Goal: Task Accomplishment & Management: Complete application form

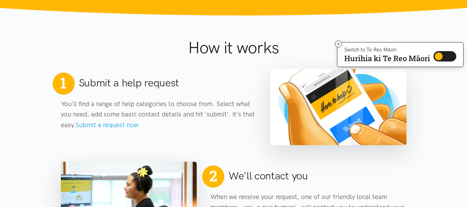
scroll to position [262, 0]
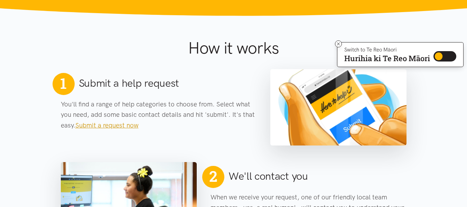
click at [111, 123] on link "Submit a request now" at bounding box center [106, 125] width 63 height 8
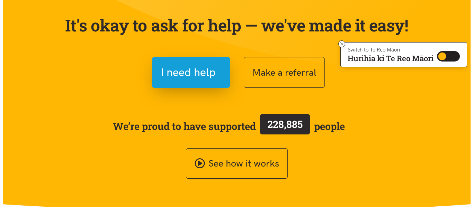
scroll to position [65, 0]
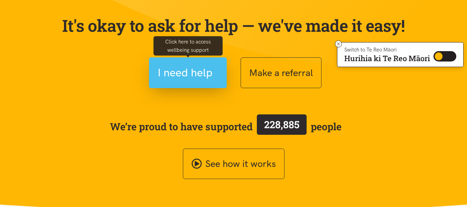
click at [171, 76] on span "I need help" at bounding box center [185, 73] width 55 height 18
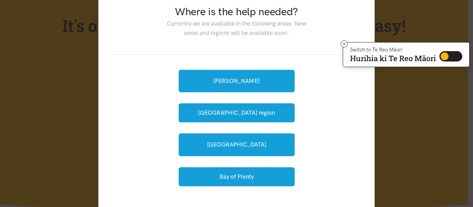
scroll to position [22, 0]
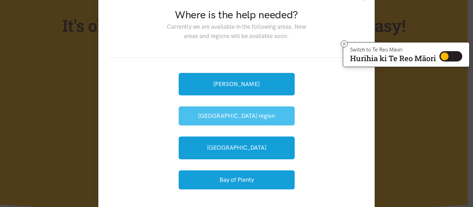
click at [229, 114] on button "[GEOGRAPHIC_DATA] region" at bounding box center [236, 116] width 116 height 19
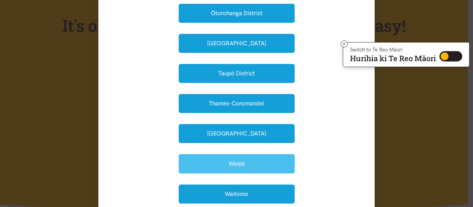
scroll to position [203, 0]
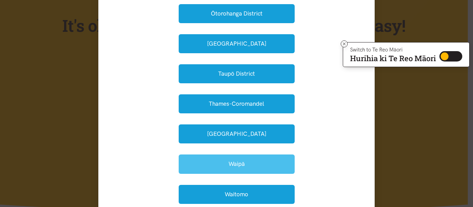
click at [242, 169] on button "Waipā" at bounding box center [236, 164] width 116 height 19
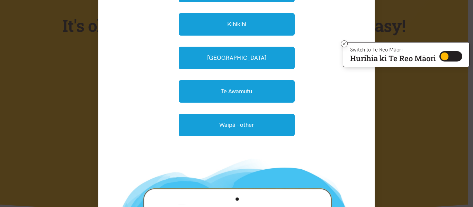
scroll to position [134, 0]
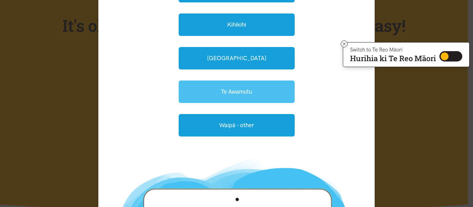
click at [249, 93] on link "Te Awamutu" at bounding box center [236, 92] width 116 height 22
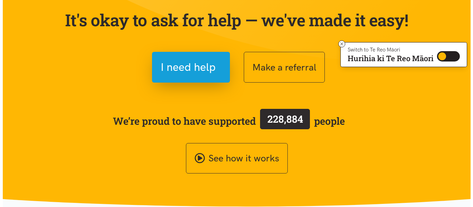
scroll to position [70, 0]
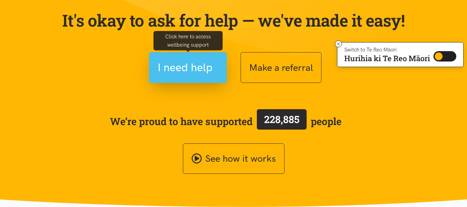
click at [188, 68] on span "I need help" at bounding box center [185, 68] width 55 height 18
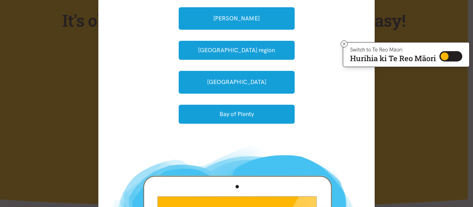
scroll to position [88, 0]
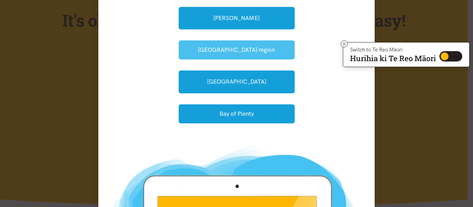
click at [250, 53] on button "[GEOGRAPHIC_DATA] region" at bounding box center [236, 49] width 116 height 19
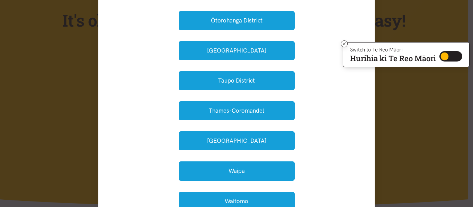
scroll to position [197, 0]
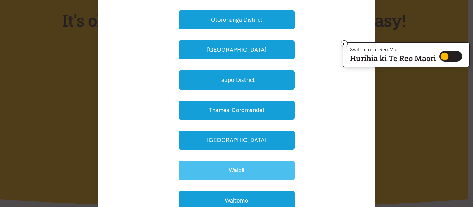
click at [245, 168] on button "Waipā" at bounding box center [236, 170] width 116 height 19
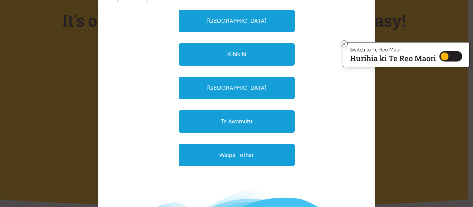
scroll to position [103, 0]
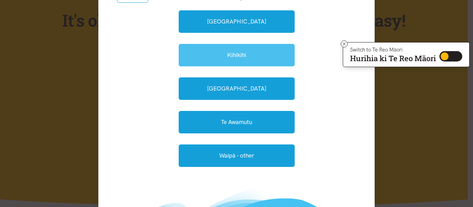
click at [248, 61] on link "Kihikihi" at bounding box center [236, 55] width 116 height 22
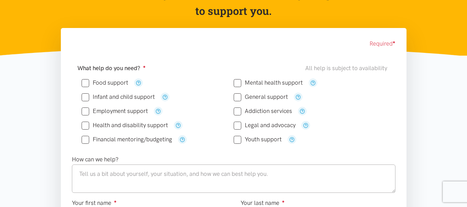
scroll to position [90, 0]
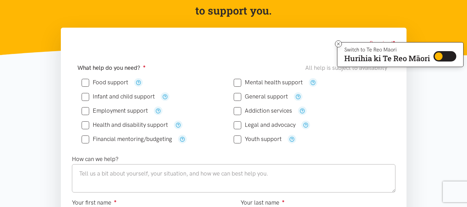
click at [87, 82] on input "Food support" at bounding box center [105, 83] width 47 height 6
checkbox input "true"
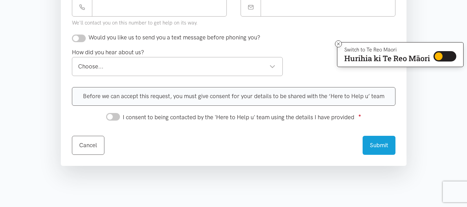
scroll to position [336, 0]
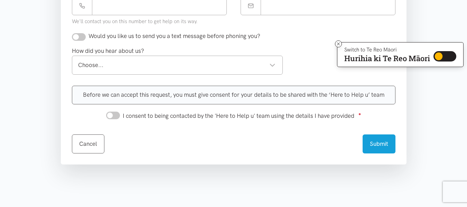
click at [195, 68] on div "Choose..." at bounding box center [177, 65] width 198 height 9
click at [135, 114] on span "I consent to being contacted by the 'Here to Help u' team using the details I h…" at bounding box center [239, 115] width 232 height 7
click at [120, 114] on input "I consent to being contacted by the 'Here to Help u' team using the details I h…" at bounding box center [113, 116] width 14 height 8
checkbox input "true"
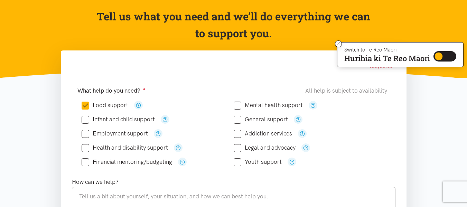
scroll to position [0, 0]
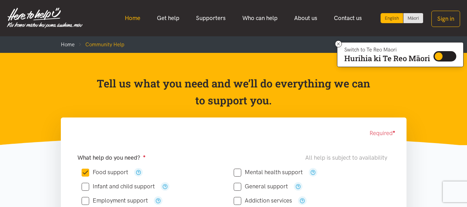
click at [135, 20] on link "Home" at bounding box center [133, 18] width 32 height 15
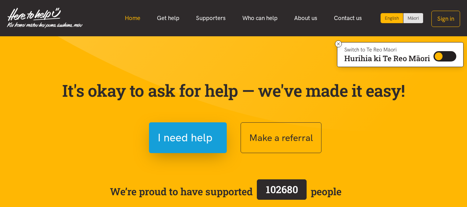
click at [135, 15] on link "Home" at bounding box center [133, 18] width 32 height 15
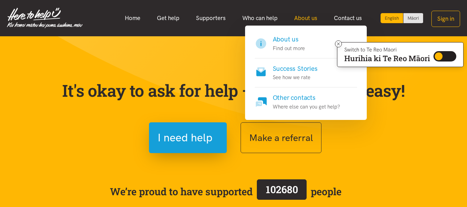
click at [305, 19] on link "About us" at bounding box center [306, 18] width 40 height 15
click at [284, 70] on h4 "Success Stories" at bounding box center [295, 69] width 45 height 10
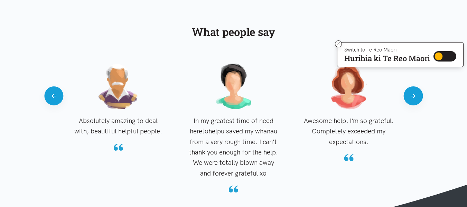
scroll to position [636, 0]
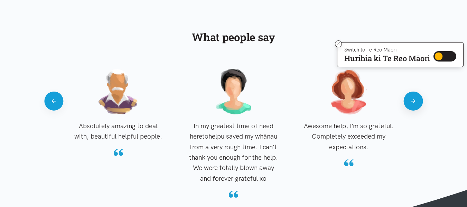
click at [412, 102] on button "Next" at bounding box center [413, 101] width 19 height 19
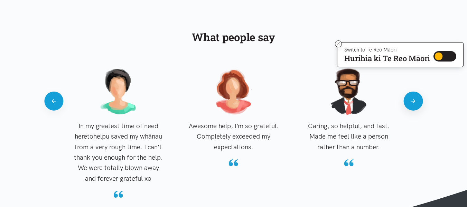
click at [412, 102] on button "Next" at bounding box center [413, 101] width 19 height 19
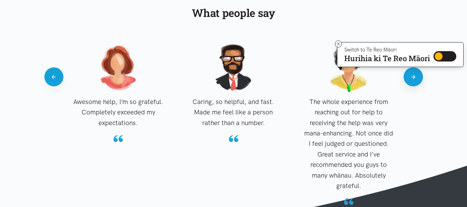
scroll to position [661, 0]
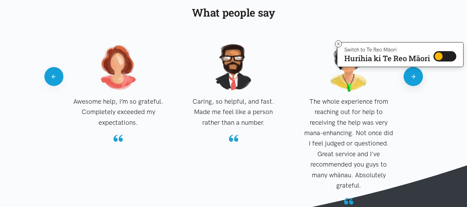
click at [415, 81] on button "Next" at bounding box center [413, 76] width 19 height 19
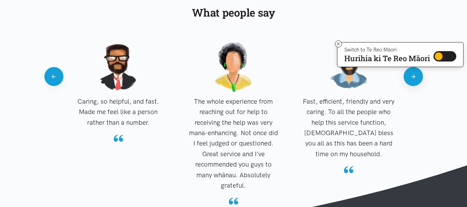
click at [415, 81] on button "Next" at bounding box center [413, 76] width 19 height 19
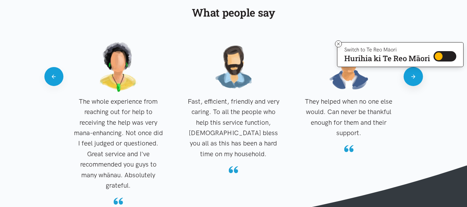
click at [411, 75] on button "Next" at bounding box center [413, 76] width 19 height 19
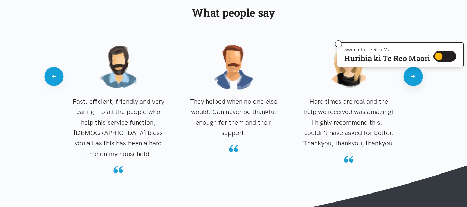
click at [411, 75] on button "Next" at bounding box center [413, 76] width 19 height 19
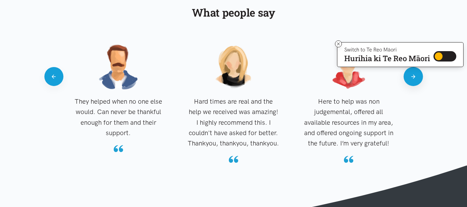
click at [411, 75] on button "Next" at bounding box center [413, 76] width 19 height 19
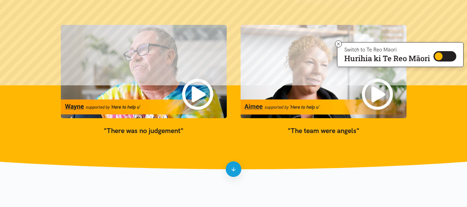
scroll to position [123, 0]
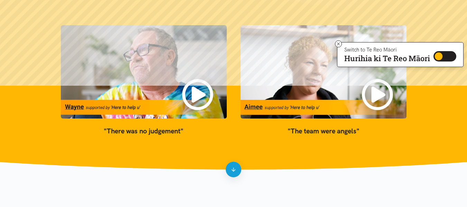
click at [231, 173] on link at bounding box center [234, 170] width 16 height 16
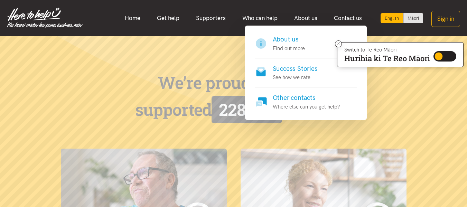
click at [280, 39] on h4 "About us" at bounding box center [289, 40] width 32 height 10
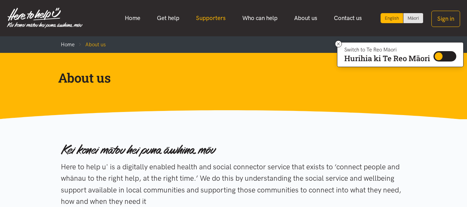
click at [222, 18] on link "Supporters" at bounding box center [211, 18] width 46 height 15
